Goal: Task Accomplishment & Management: Manage account settings

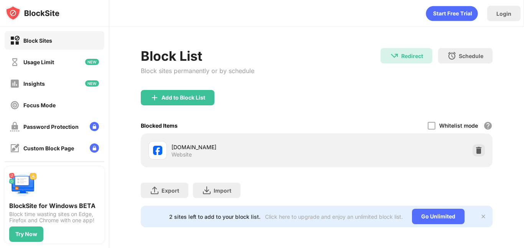
click at [473, 149] on div at bounding box center [479, 150] width 12 height 12
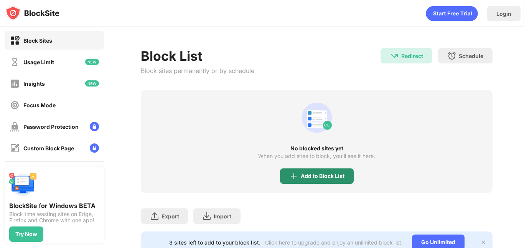
click at [305, 185] on div "No blocked sites yet When you add sites to block, you’ll see it here. Add to Bl…" at bounding box center [317, 141] width 352 height 103
click at [310, 178] on div "Add to Block List" at bounding box center [323, 176] width 44 height 6
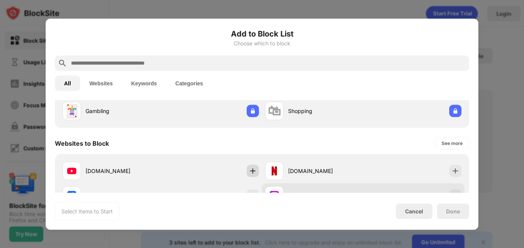
scroll to position [115, 0]
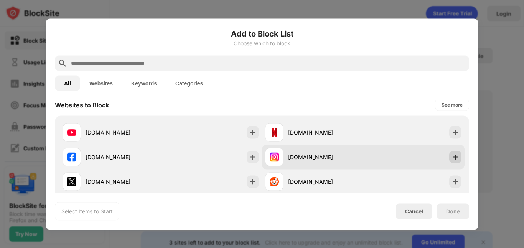
click at [452, 157] on img at bounding box center [456, 157] width 8 height 8
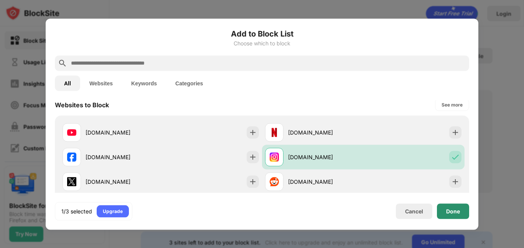
click at [453, 210] on div "Done" at bounding box center [453, 211] width 14 height 6
